Goal: Task Accomplishment & Management: Manage account settings

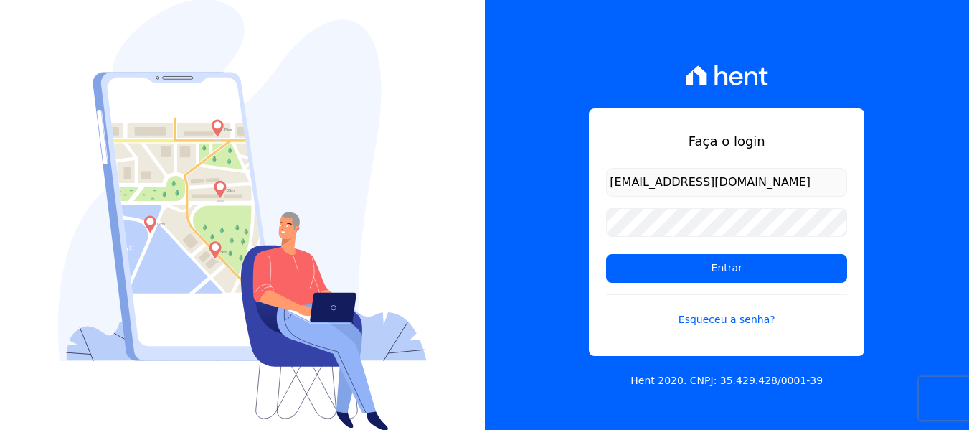
type input "[EMAIL_ADDRESS][DOMAIN_NAME]"
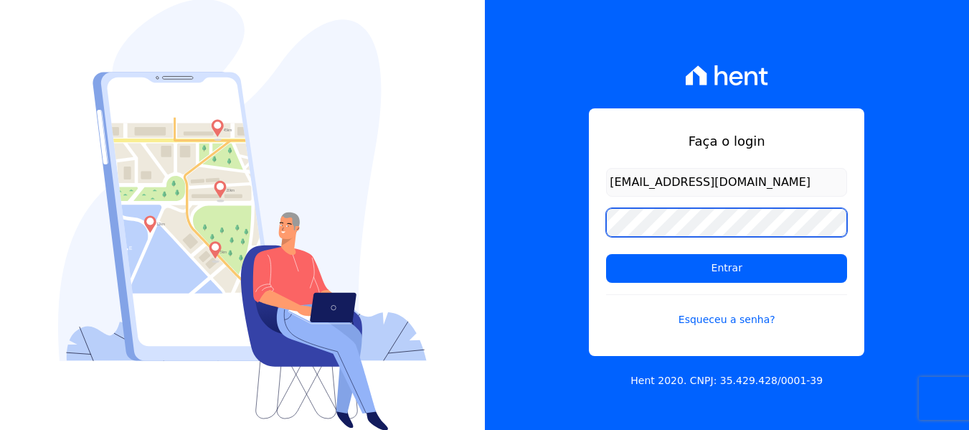
click at [606, 254] on input "Entrar" at bounding box center [726, 268] width 241 height 29
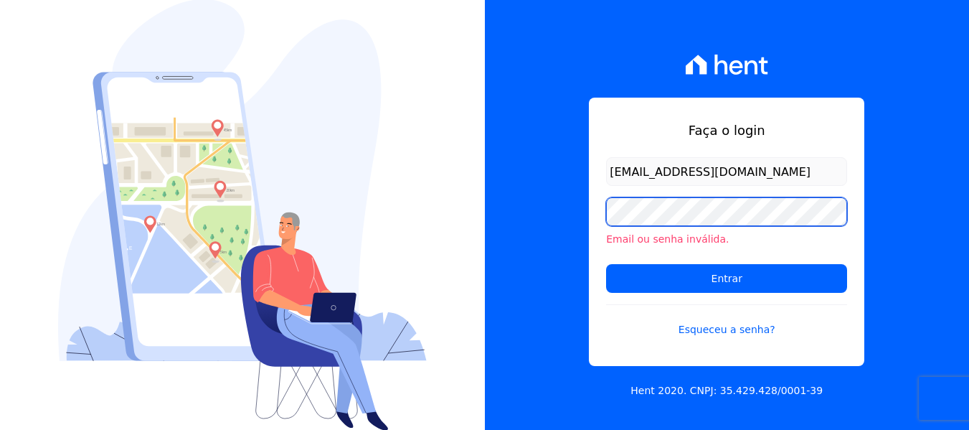
click at [606, 264] on input "Entrar" at bounding box center [726, 278] width 241 height 29
